Goal: Contribute content: Add original content to the website for others to see

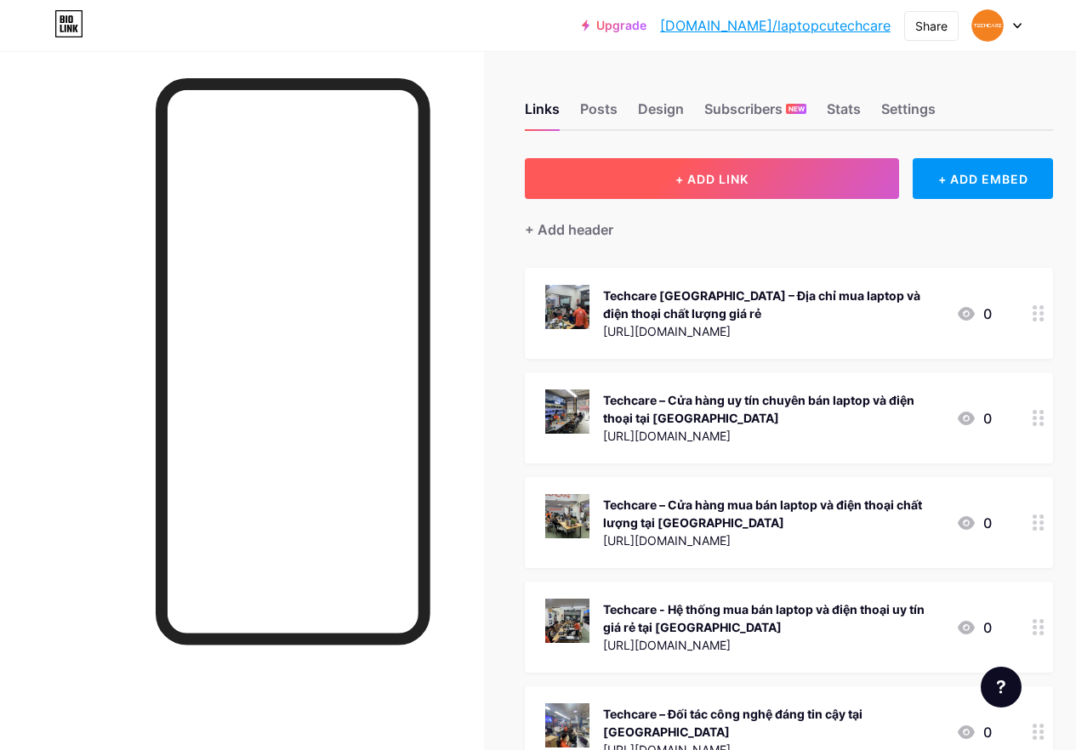
click at [720, 178] on span "+ ADD LINK" at bounding box center [711, 179] width 73 height 14
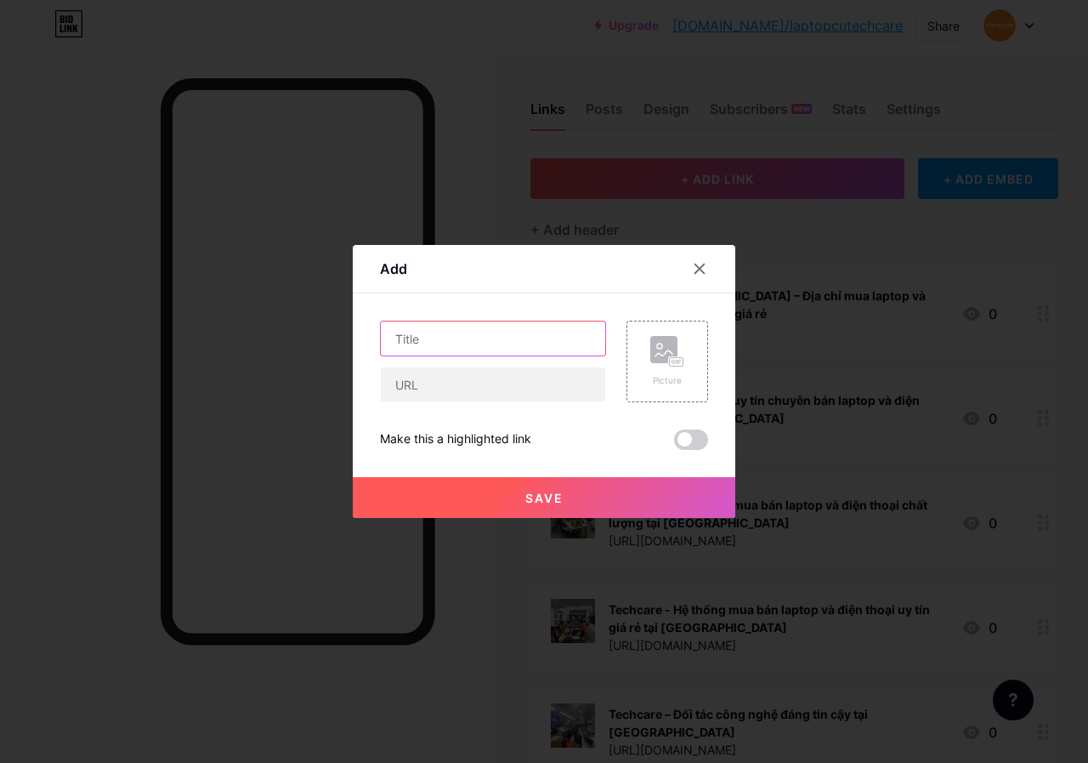
click at [490, 339] on input "text" at bounding box center [493, 338] width 224 height 34
paste input "MSI GF63 9RCX-646VN - Tinh Tế, Màn Hình Sắc Nét"
type input "MSI GF63 9RCX-646VN - Tinh Tế, Màn Hình Sắc Nét"
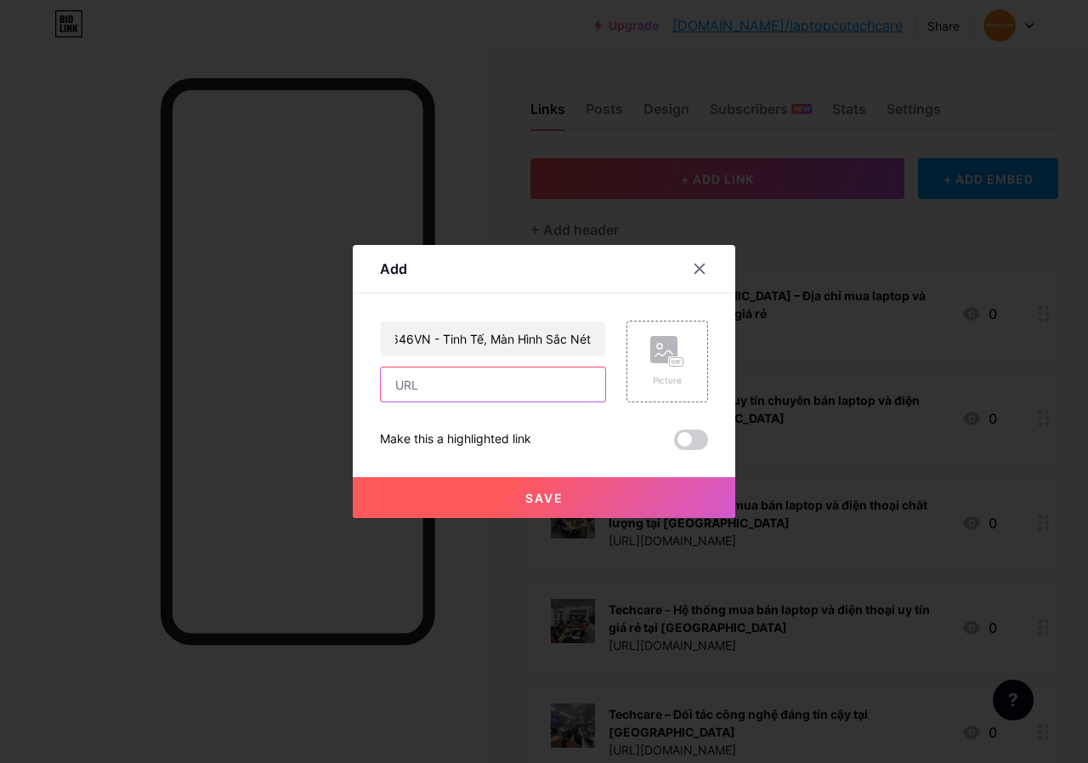
click at [490, 385] on input "text" at bounding box center [493, 384] width 224 height 34
paste input "[URL][DOMAIN_NAME]"
type input "[URL][DOMAIN_NAME]"
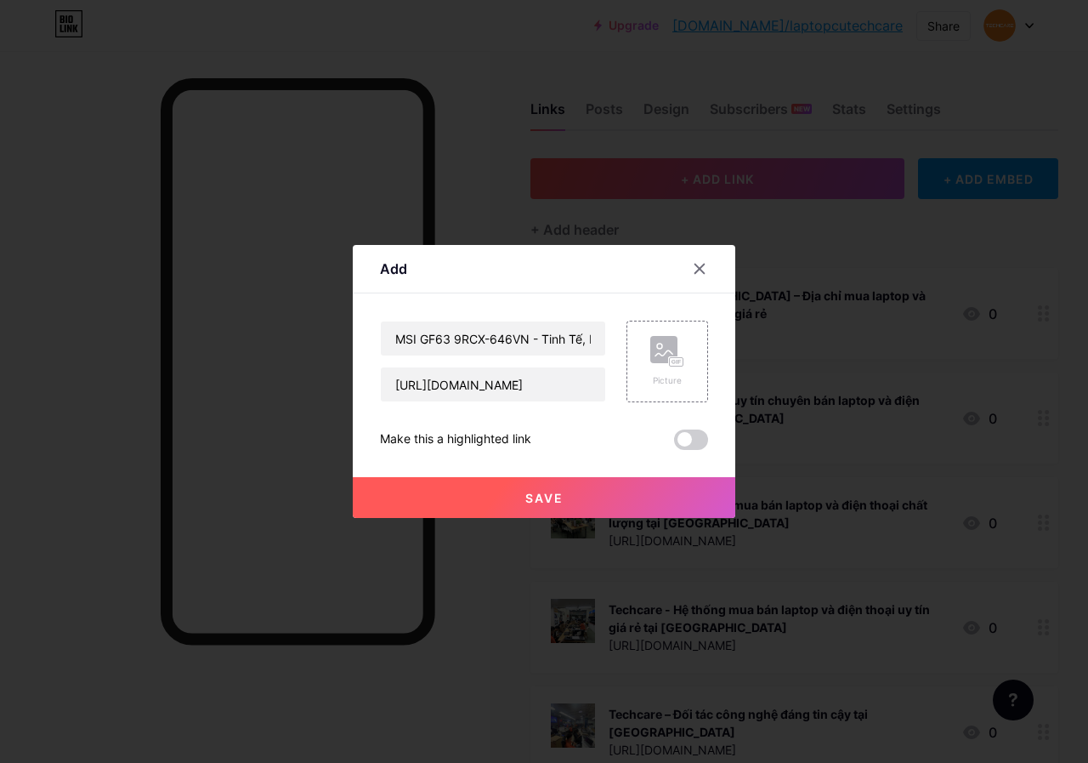
click at [550, 497] on span "Save" at bounding box center [544, 498] width 38 height 14
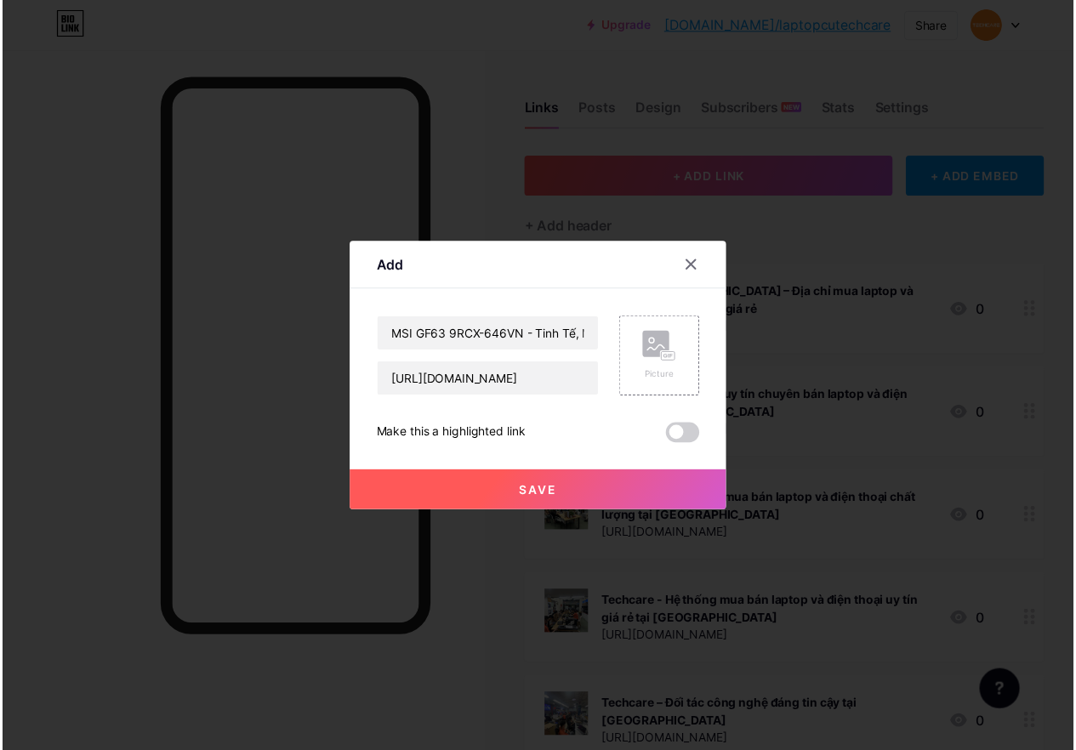
scroll to position [0, 0]
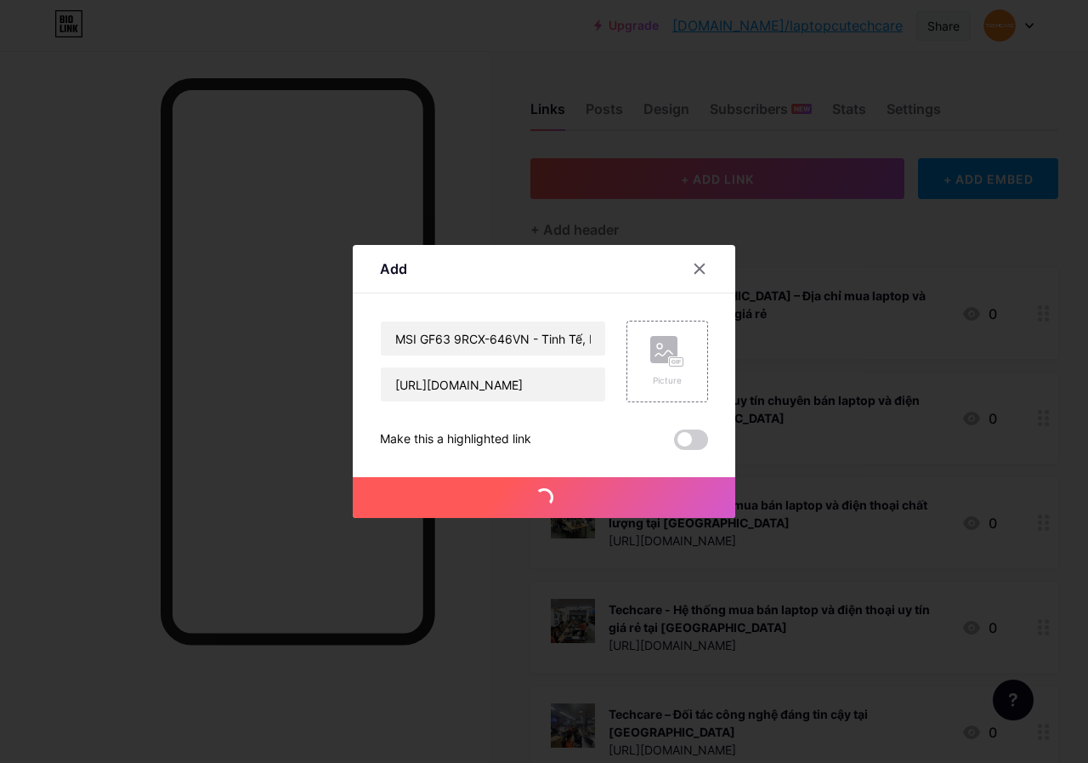
click at [945, 23] on div "Share" at bounding box center [944, 26] width 32 height 18
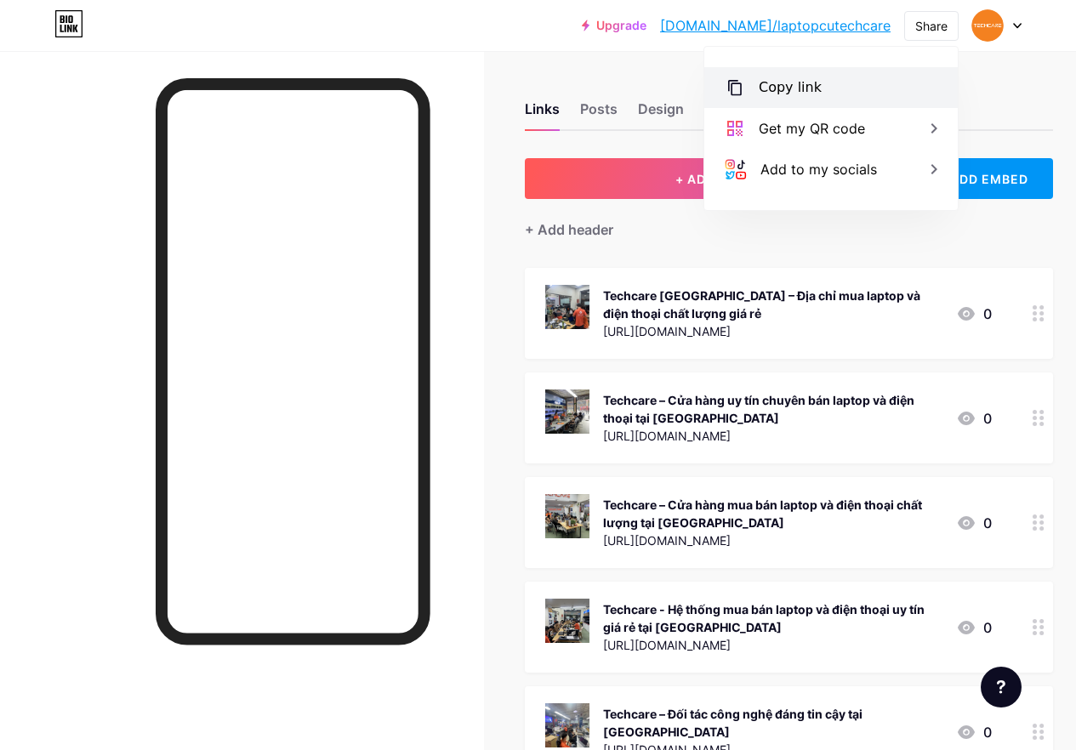
click at [833, 86] on div "Copy link" at bounding box center [830, 87] width 253 height 41
